Goal: Check status

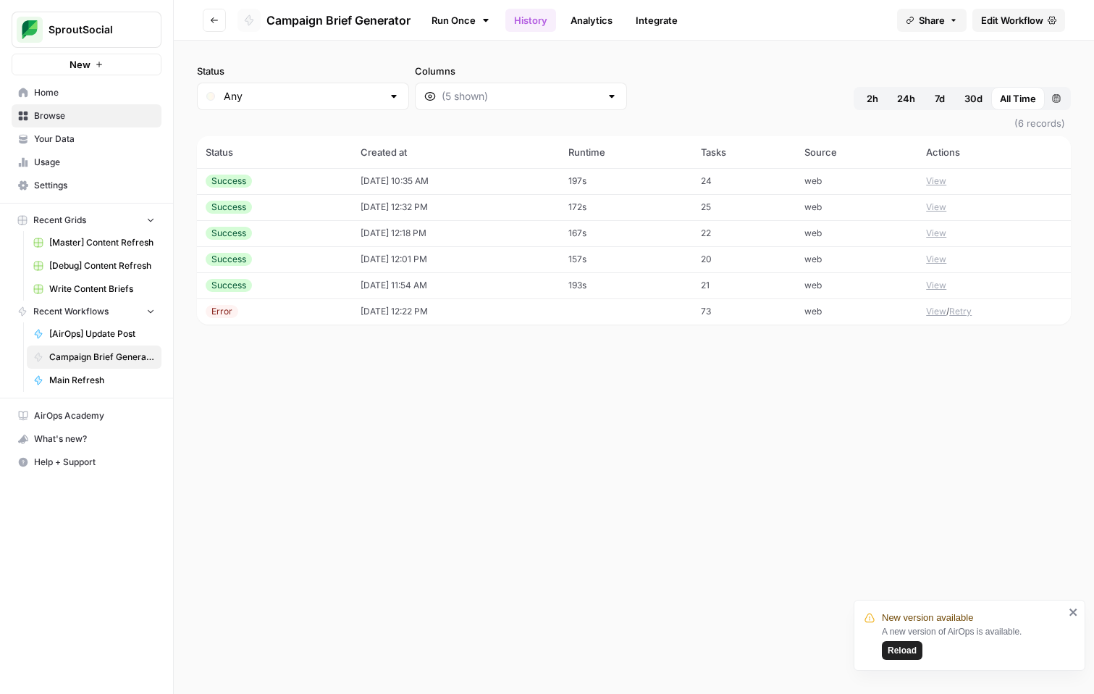
click at [904, 648] on span "Reload" at bounding box center [902, 650] width 29 height 13
click at [627, 469] on div "Status Any Columns 2h 24h 7d 30d All Time Custom range (6 records) Status Creat…" at bounding box center [634, 367] width 920 height 653
